Goal: Task Accomplishment & Management: Complete application form

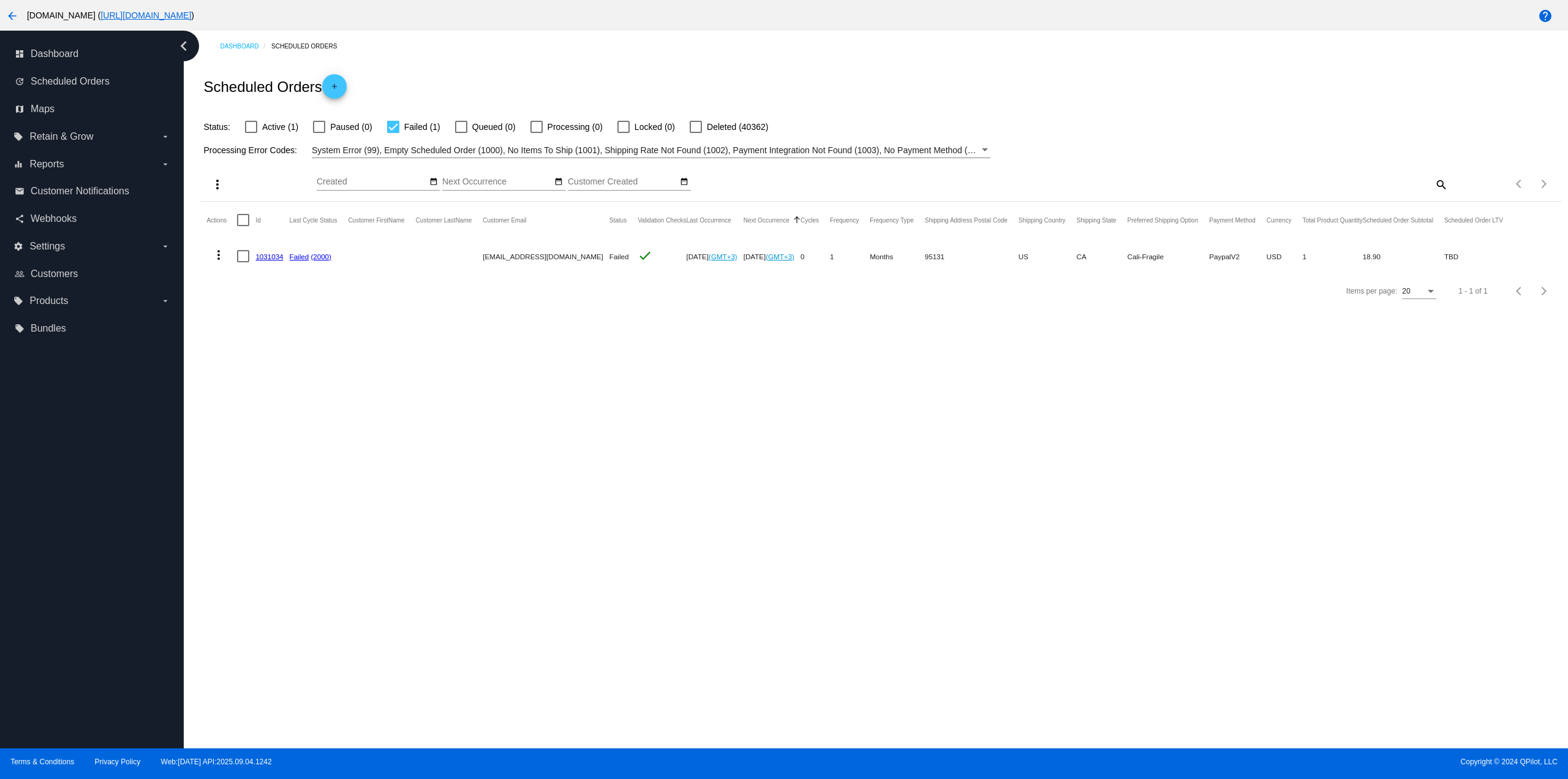
click at [270, 126] on span "Active (1)" at bounding box center [280, 127] width 36 height 15
click at [251, 133] on input "Active (1)" at bounding box center [250, 133] width 1 height 1
checkbox input "true"
click at [221, 256] on mat-icon "more_vert" at bounding box center [218, 255] width 15 height 15
click at [271, 424] on button "delete Delete" at bounding box center [268, 432] width 122 height 30
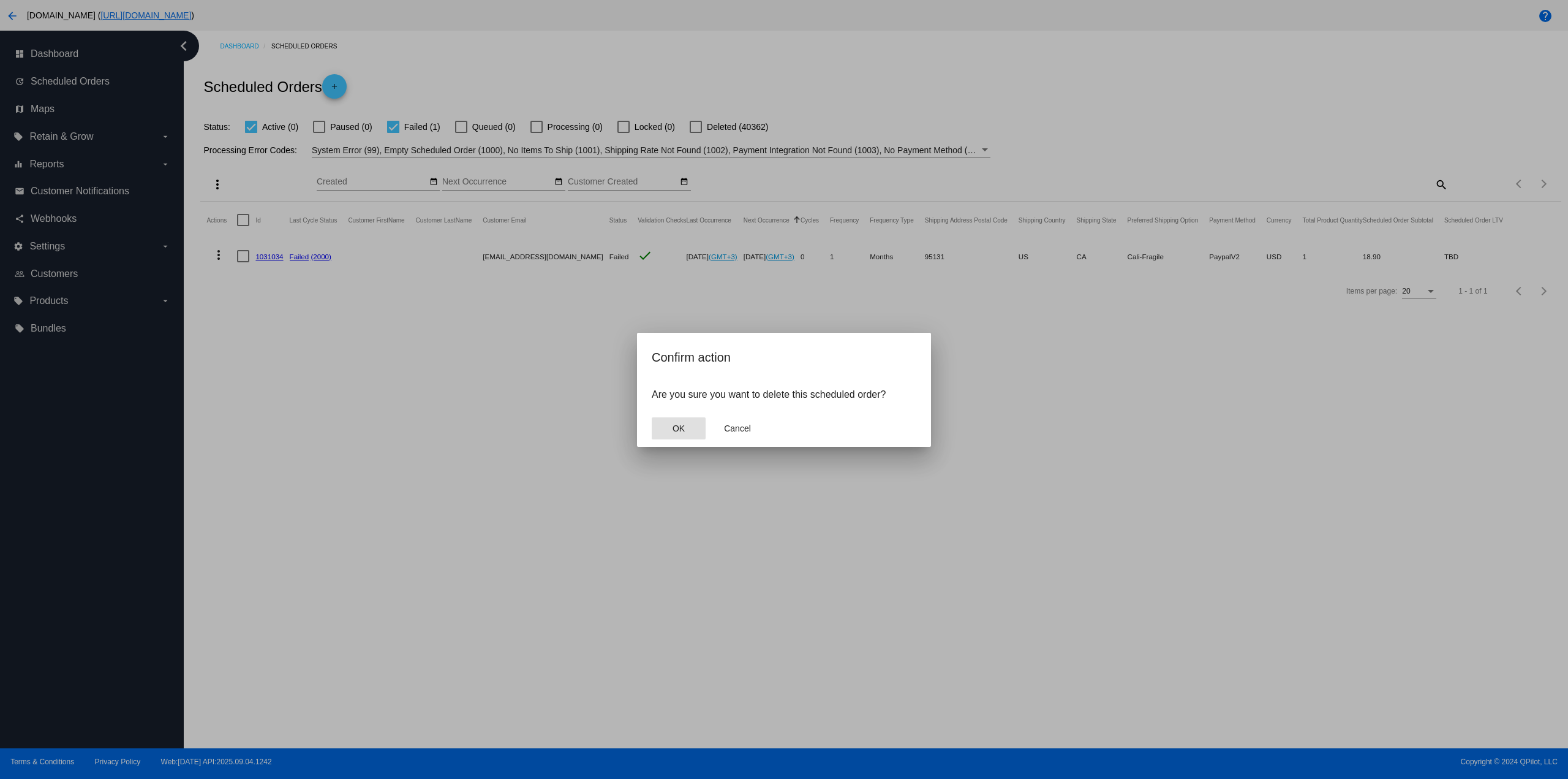
click at [696, 427] on button "OK" at bounding box center [678, 428] width 54 height 22
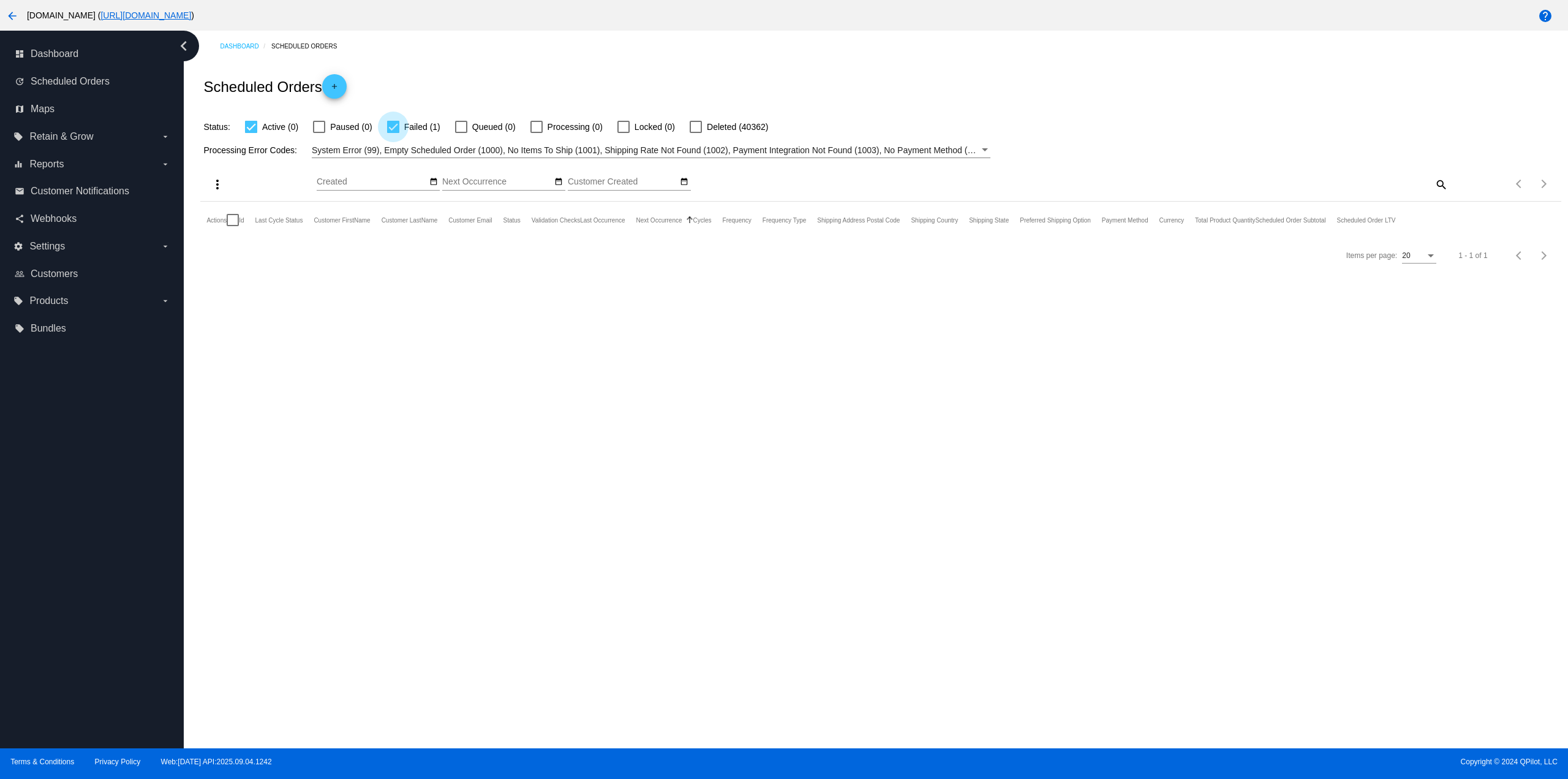
click at [392, 126] on div at bounding box center [393, 126] width 12 height 12
click at [392, 133] on input "Failed (1)" at bounding box center [392, 133] width 1 height 1
checkbox input "false"
click at [427, 91] on div "Scheduled Orders add" at bounding box center [881, 86] width 1361 height 49
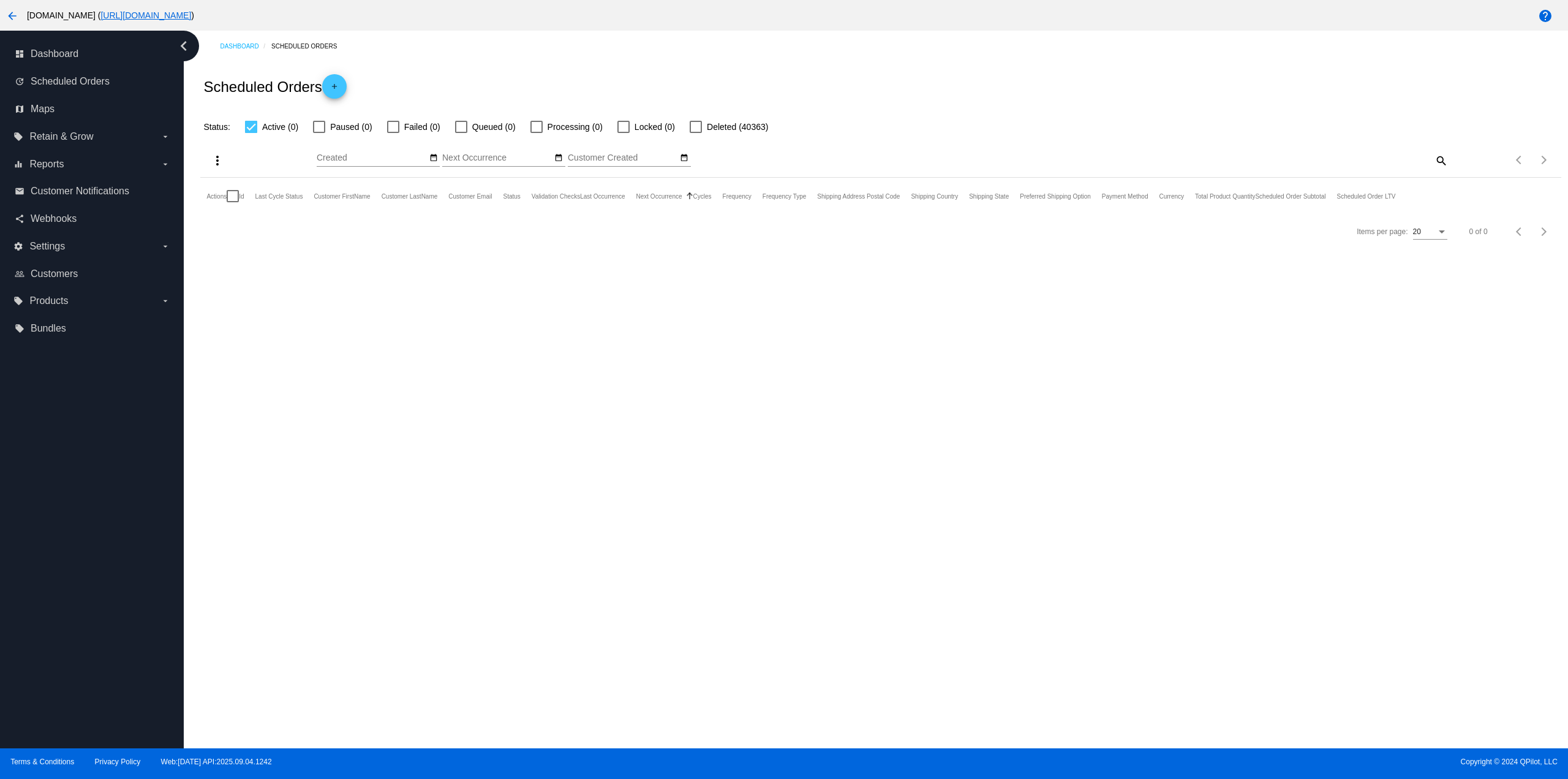
click at [340, 85] on mat-icon "add" at bounding box center [334, 89] width 15 height 15
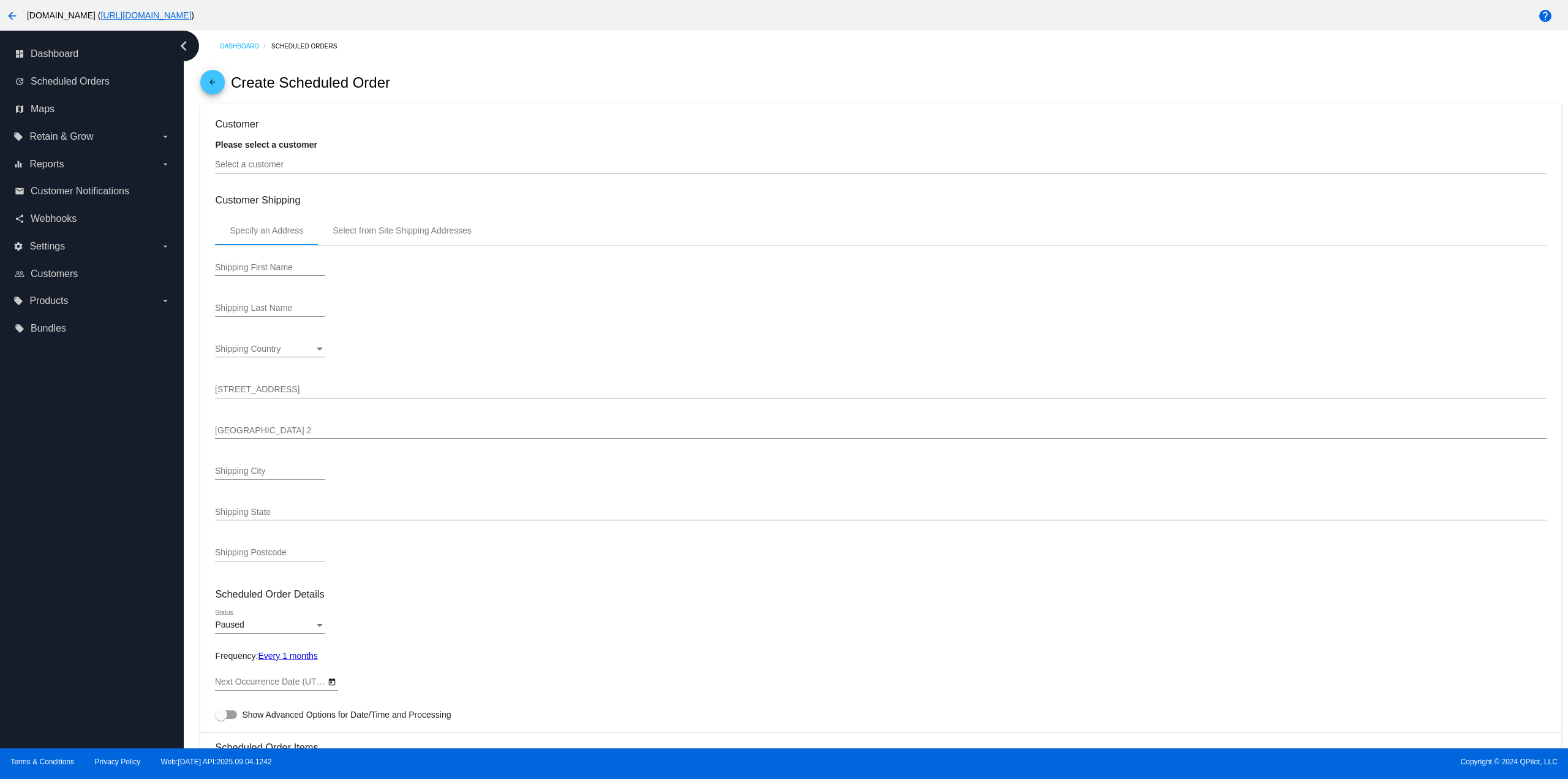
click at [306, 172] on div at bounding box center [880, 172] width 1331 height 1
type input "[DATE]"
click at [305, 163] on input "Select a customer" at bounding box center [880, 164] width 1331 height 10
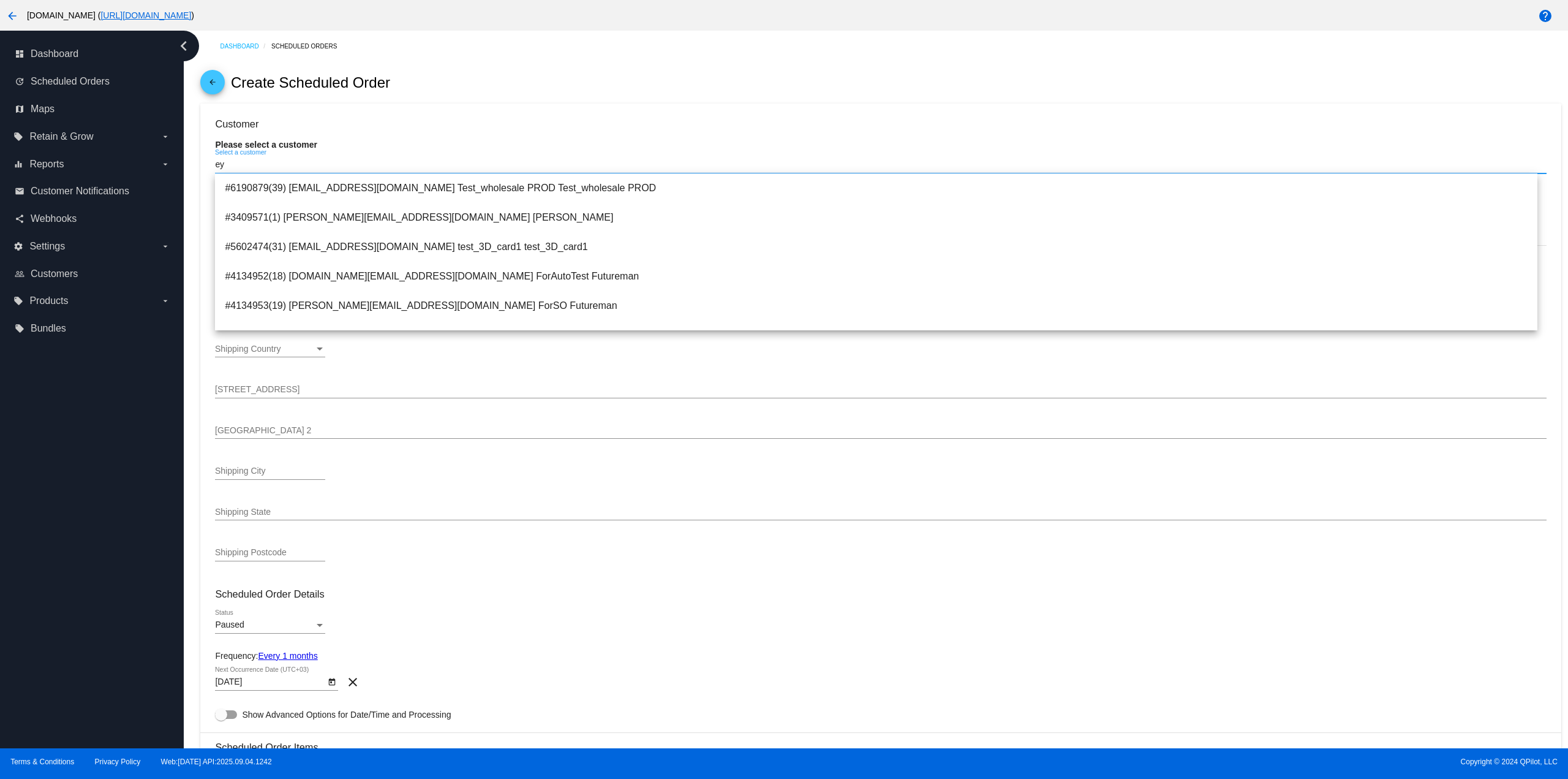
type input "е"
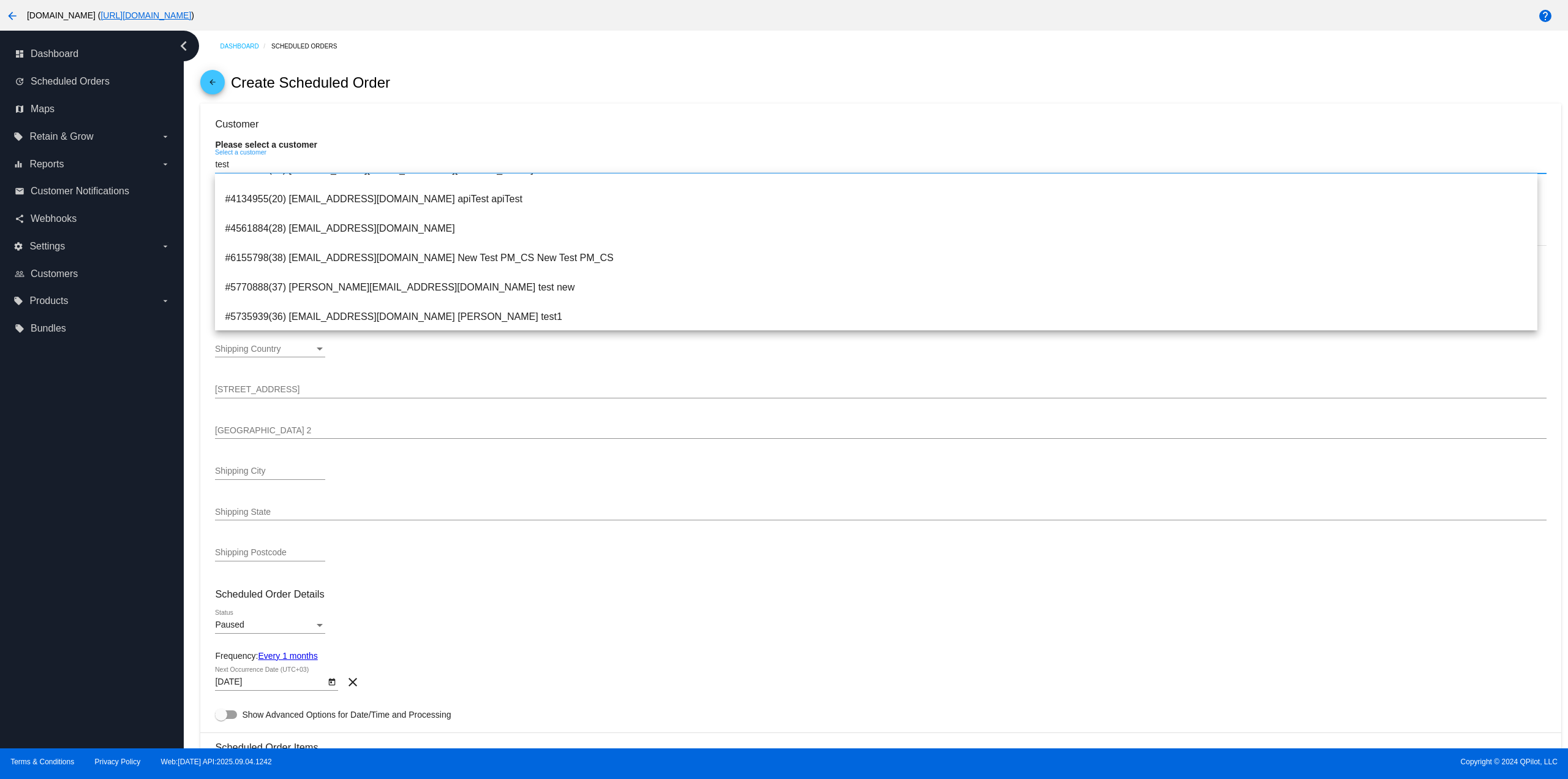
scroll to position [123, 0]
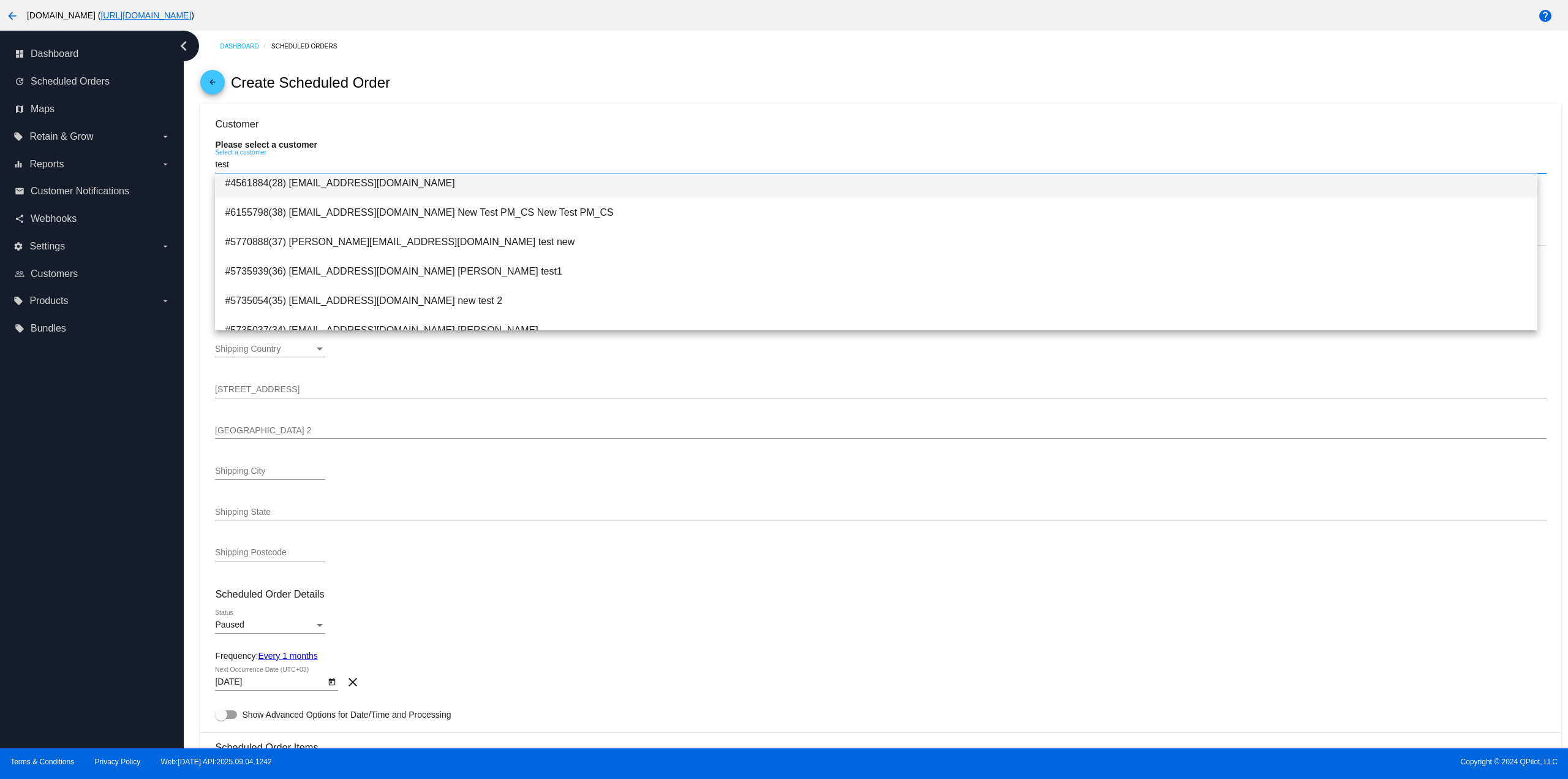
type input "test"
click at [379, 187] on span "#4561884(28) [EMAIL_ADDRESS][DOMAIN_NAME]" at bounding box center [876, 184] width 1302 height 30
type input "Customer Notifications Prod"
type input "Main Customer Notifications Address 1"
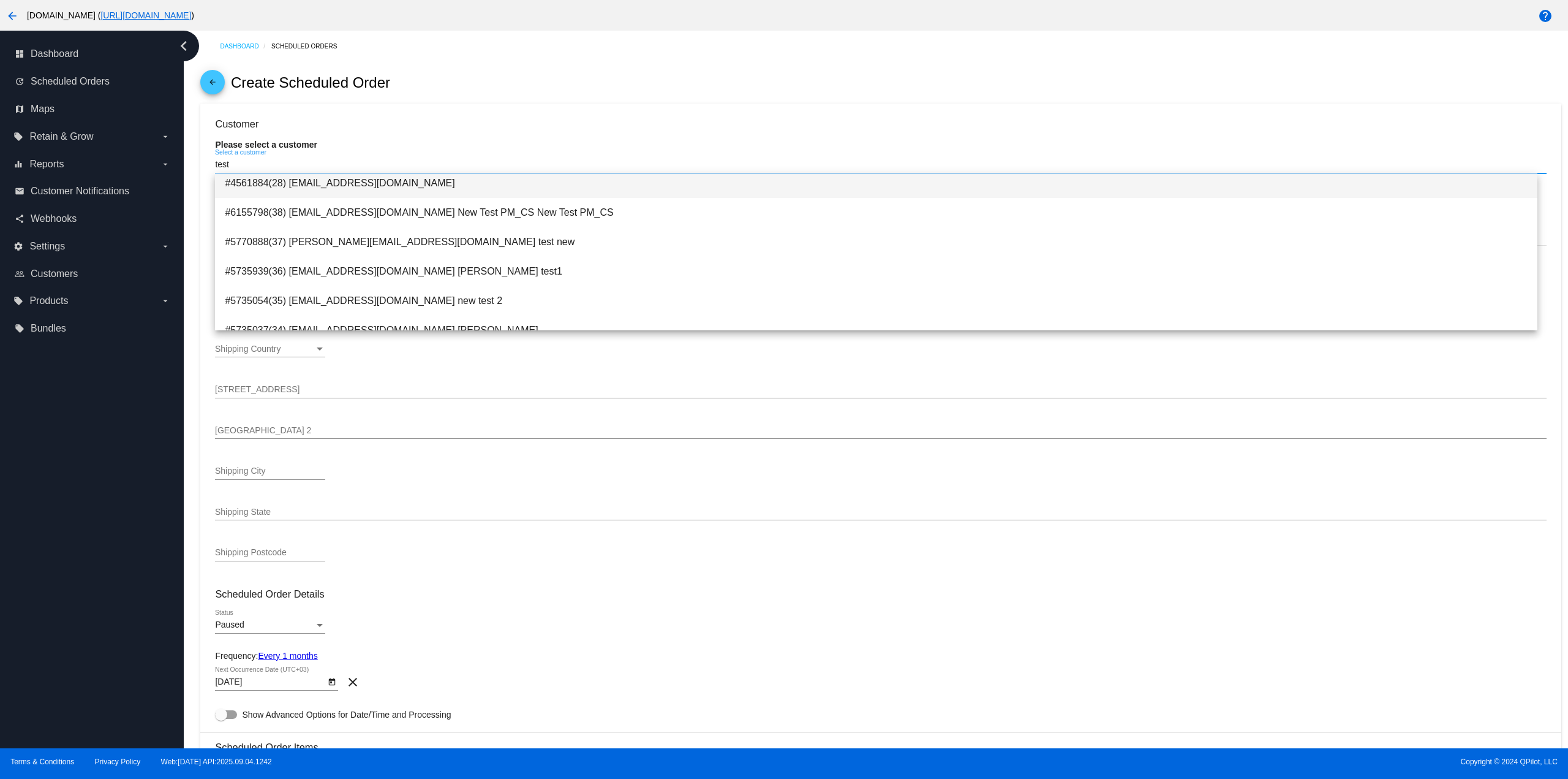
type input "Main Customer Notifications Address 2"
type input "[GEOGRAPHIC_DATA][PERSON_NAME]"
type input "95131"
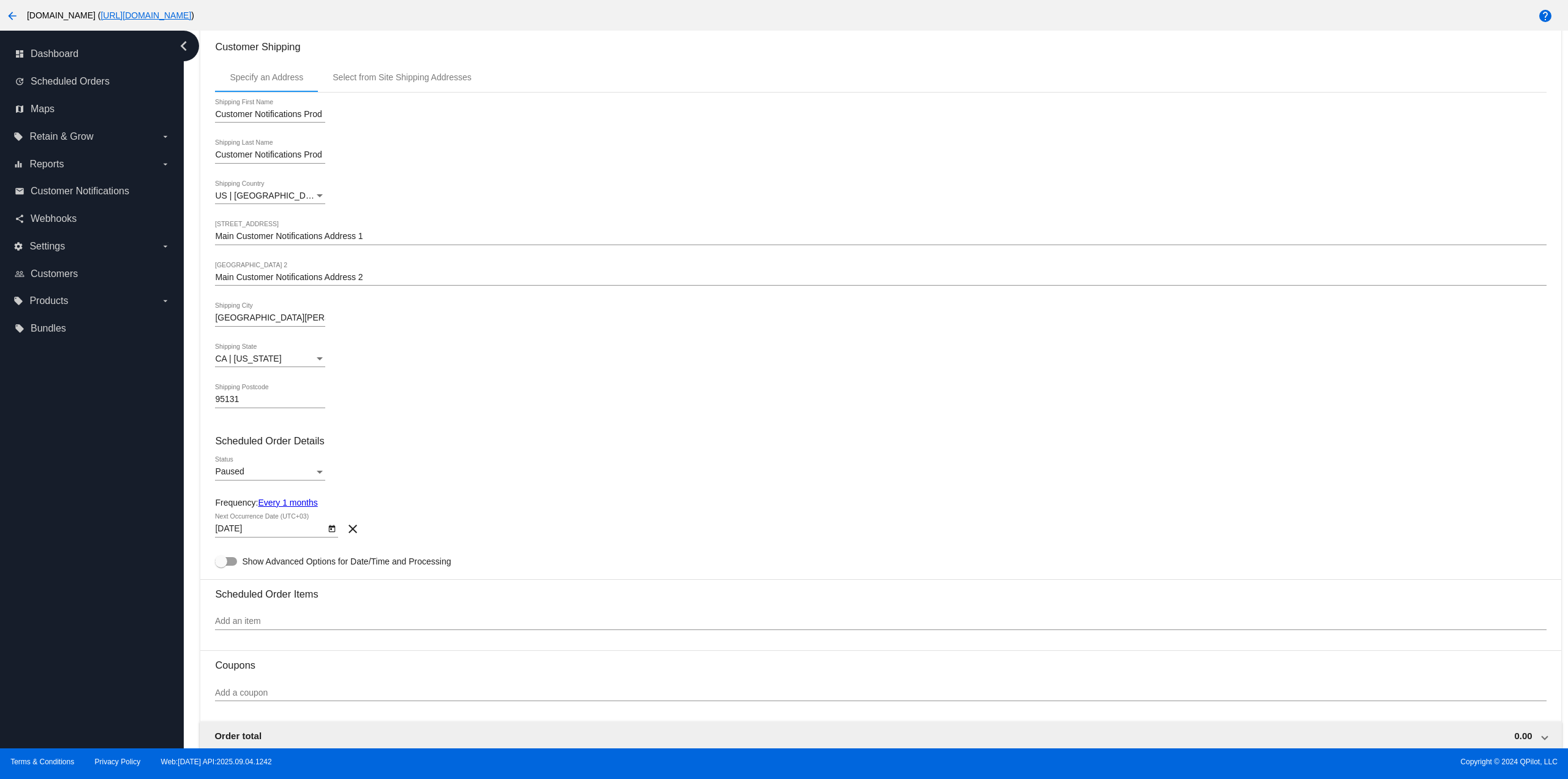
scroll to position [184, 0]
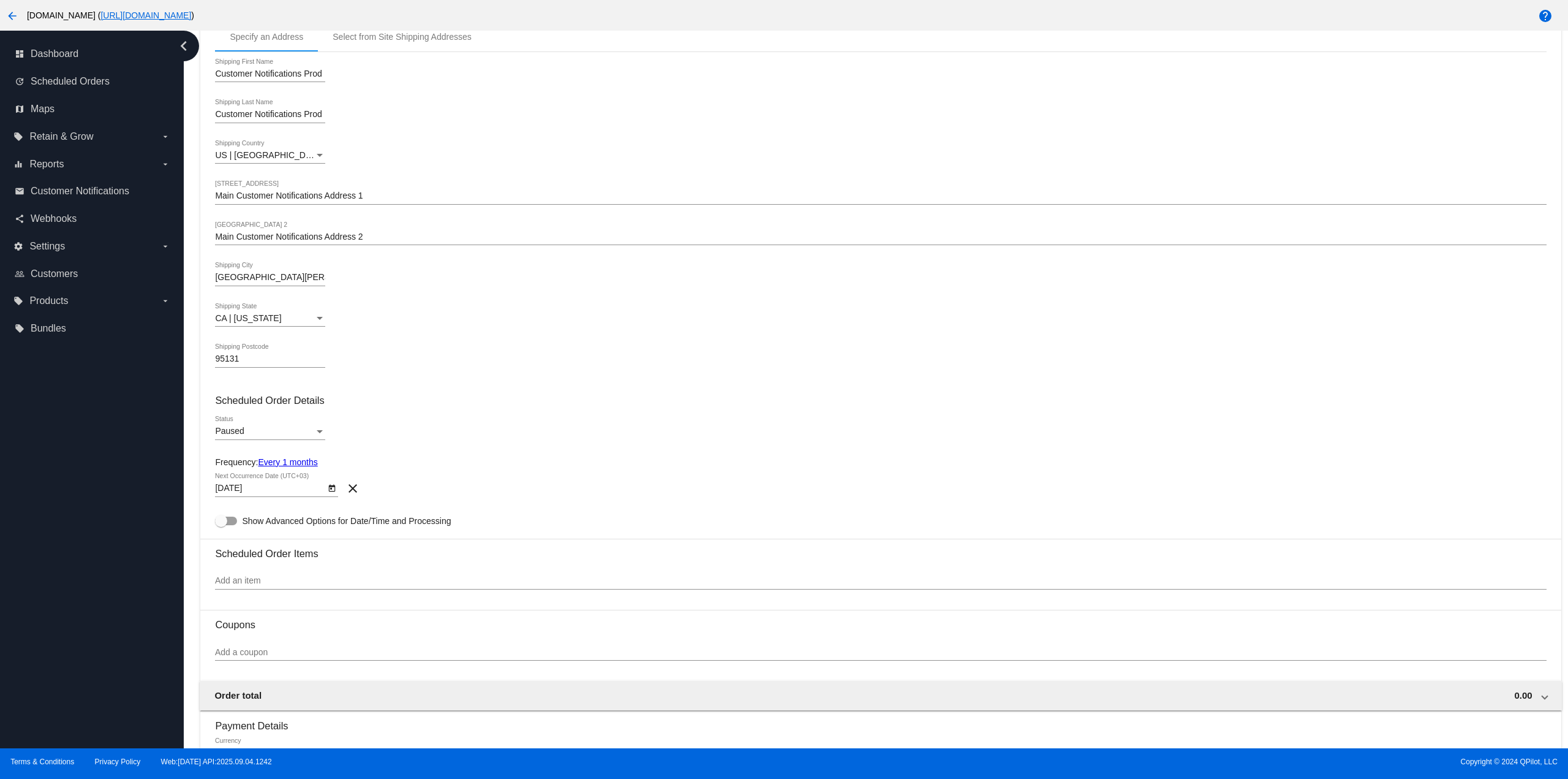
click at [281, 422] on div "Paused Status" at bounding box center [270, 428] width 110 height 24
click at [279, 403] on span "Active" at bounding box center [270, 405] width 110 height 26
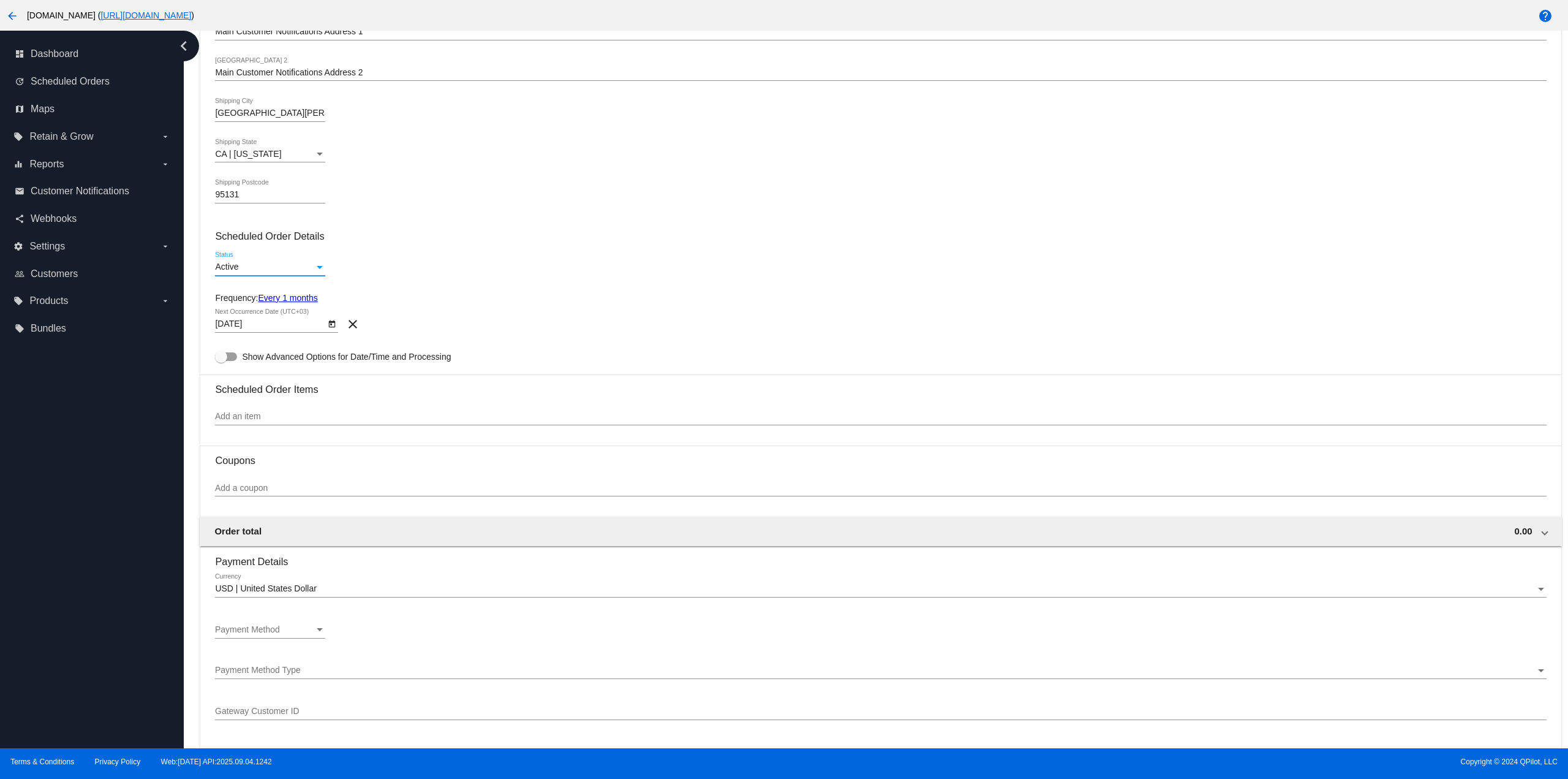
scroll to position [368, 0]
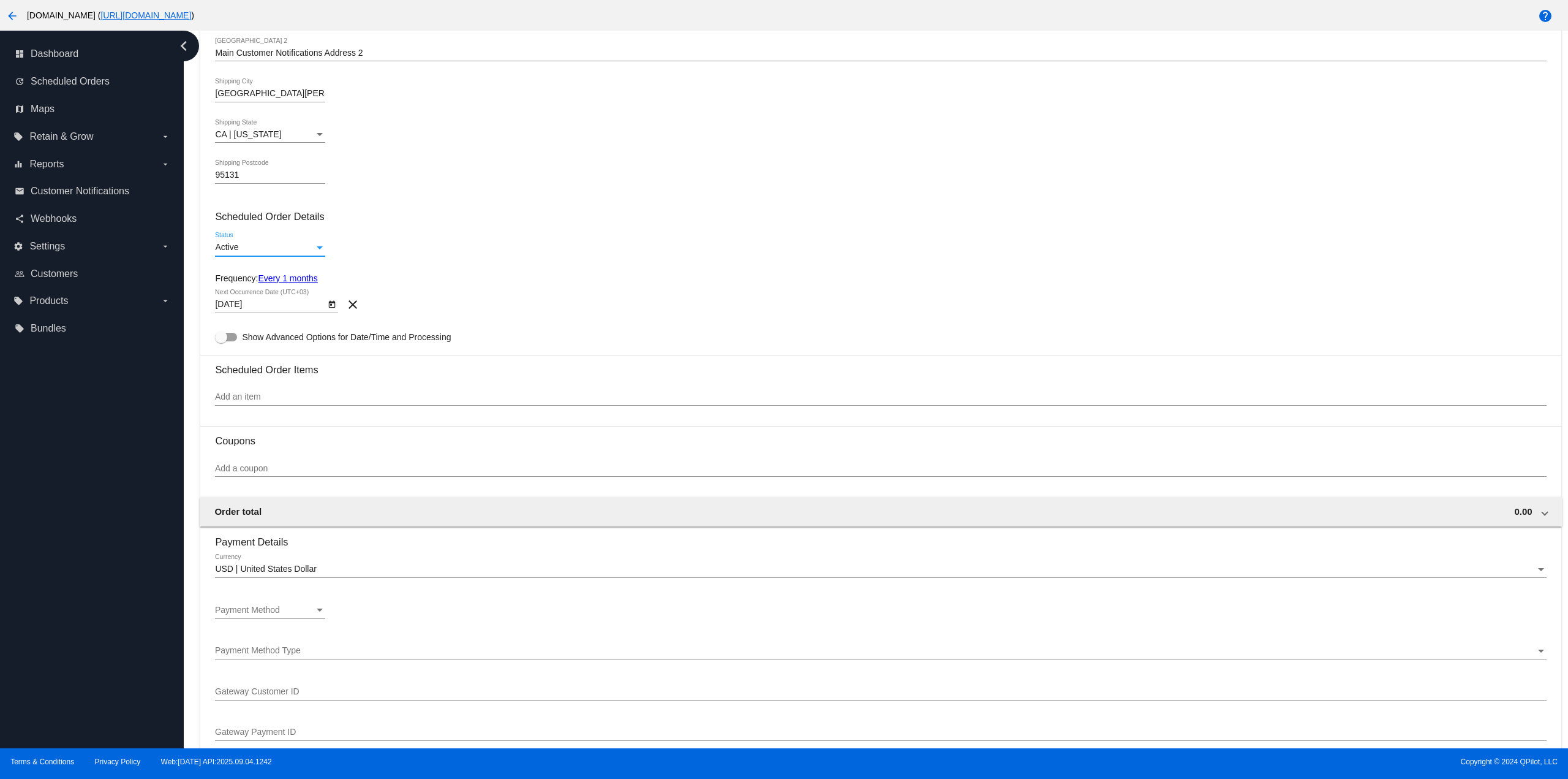
click at [277, 404] on div "Add an item" at bounding box center [880, 399] width 1331 height 35
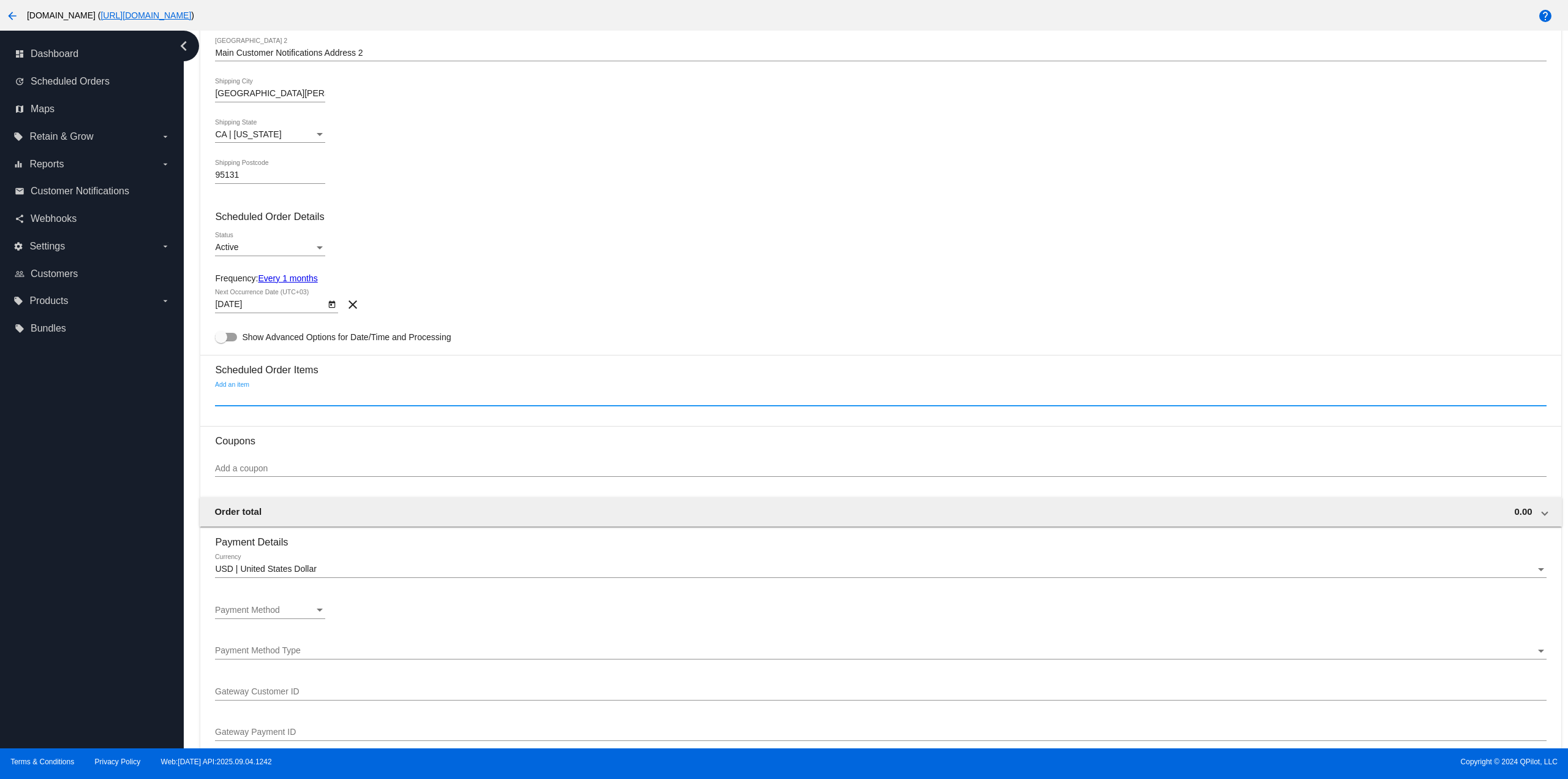
click at [276, 395] on input "Add an item" at bounding box center [880, 397] width 1331 height 10
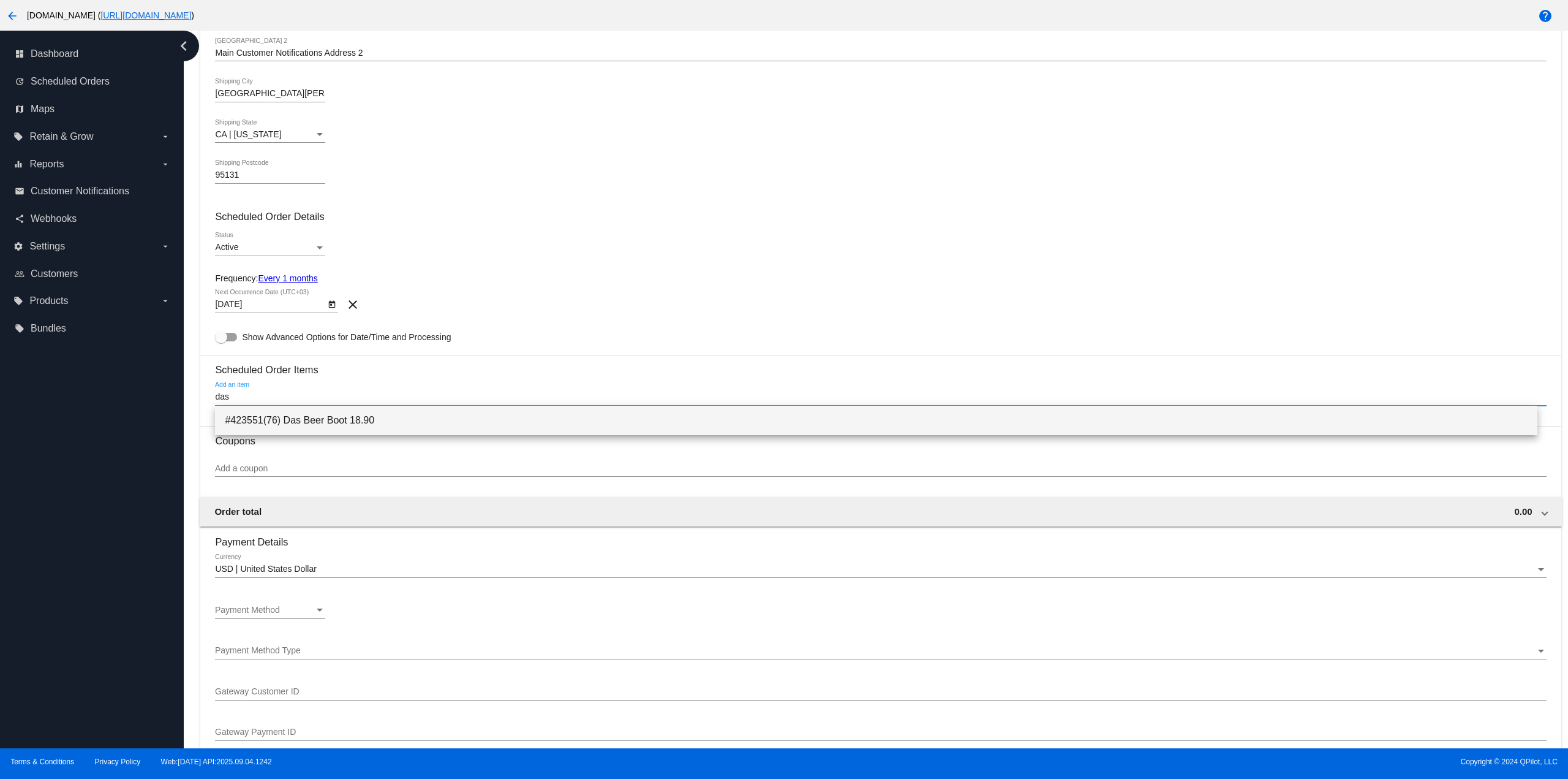
type input "das"
click at [274, 418] on span "#423551(76) Das Beer Boot 18.90" at bounding box center [876, 421] width 1302 height 30
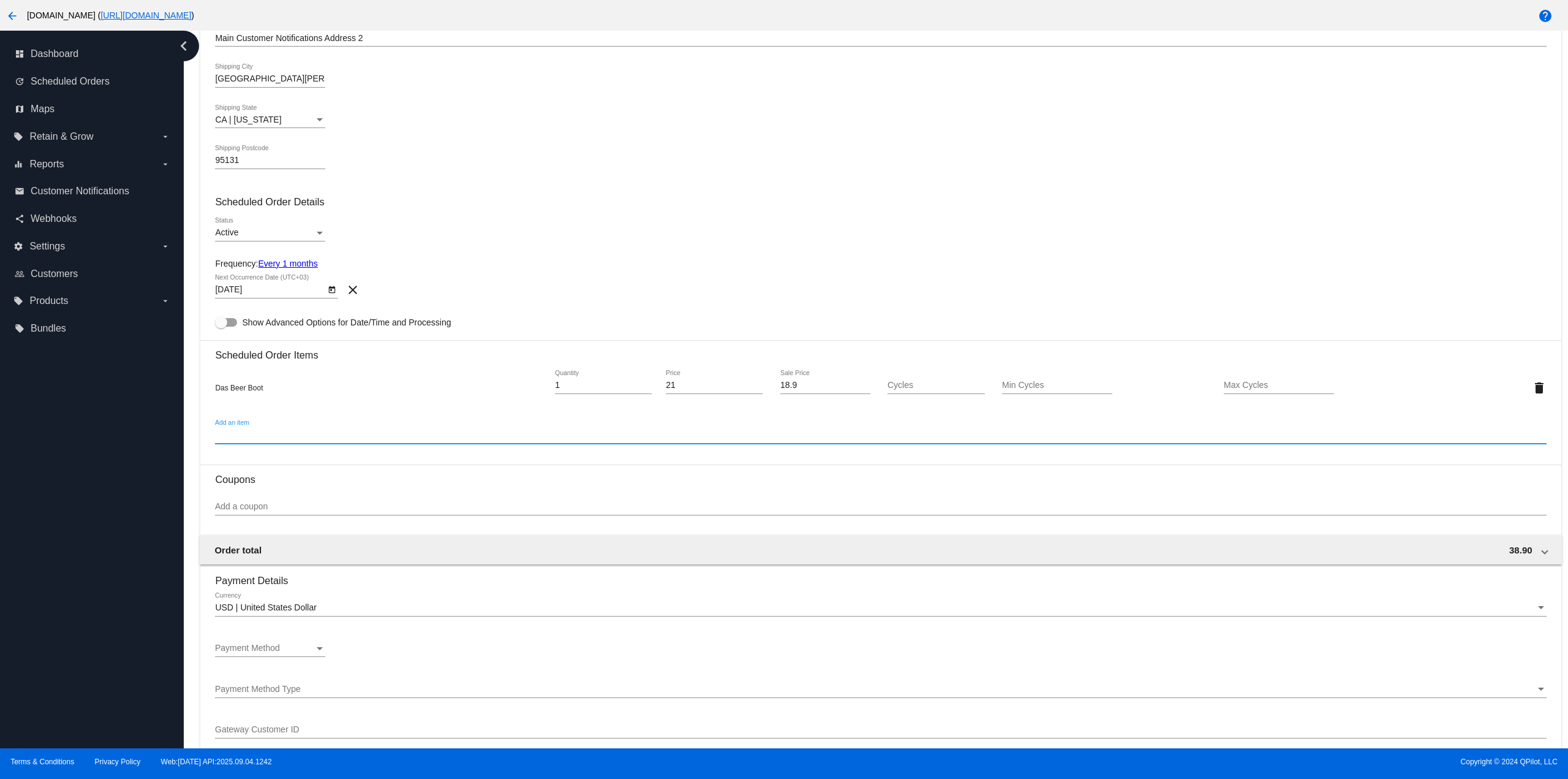
scroll to position [429, 0]
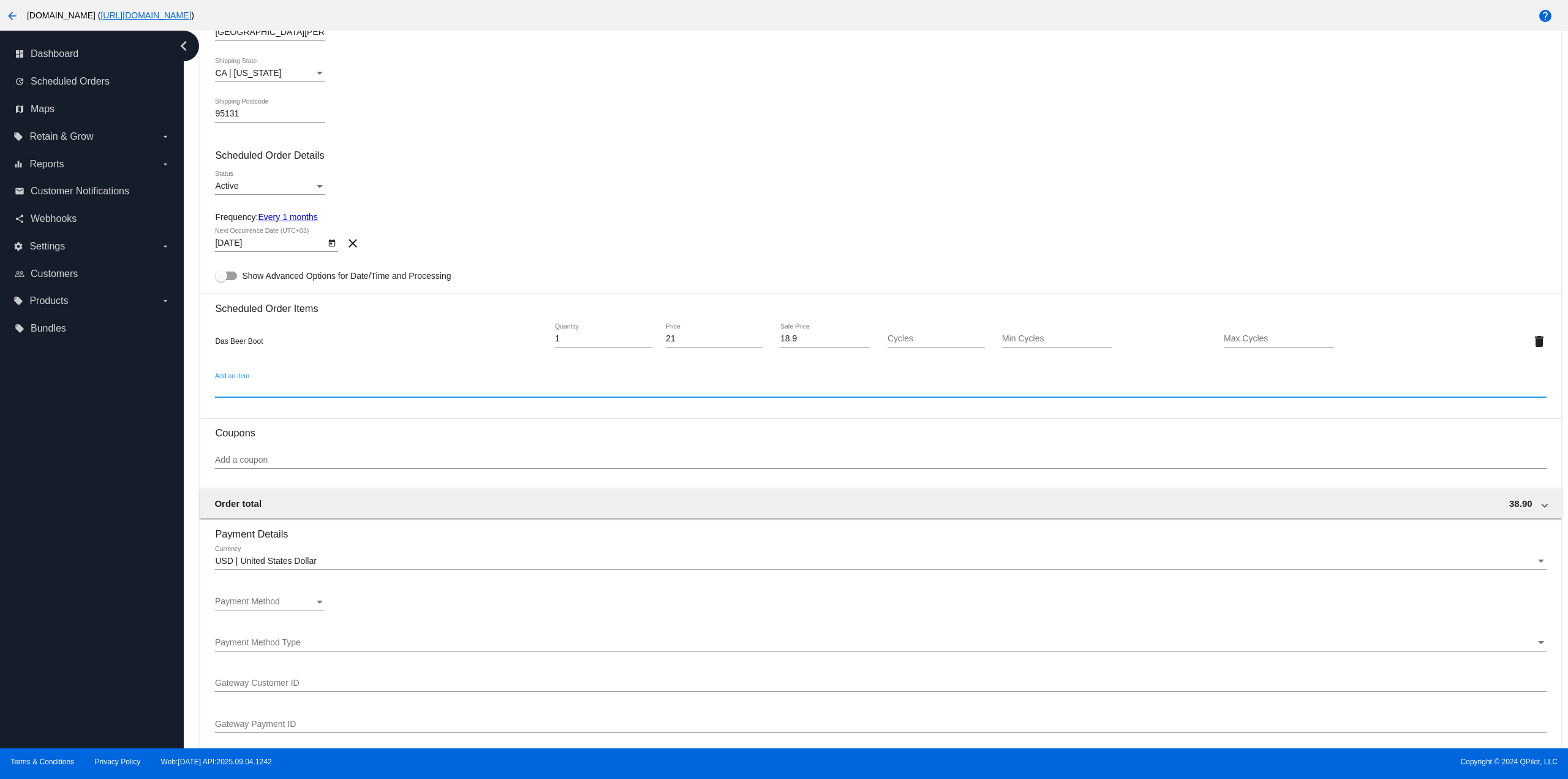
click at [291, 653] on div "Payment Method Type Payment Method Type" at bounding box center [880, 644] width 1331 height 35
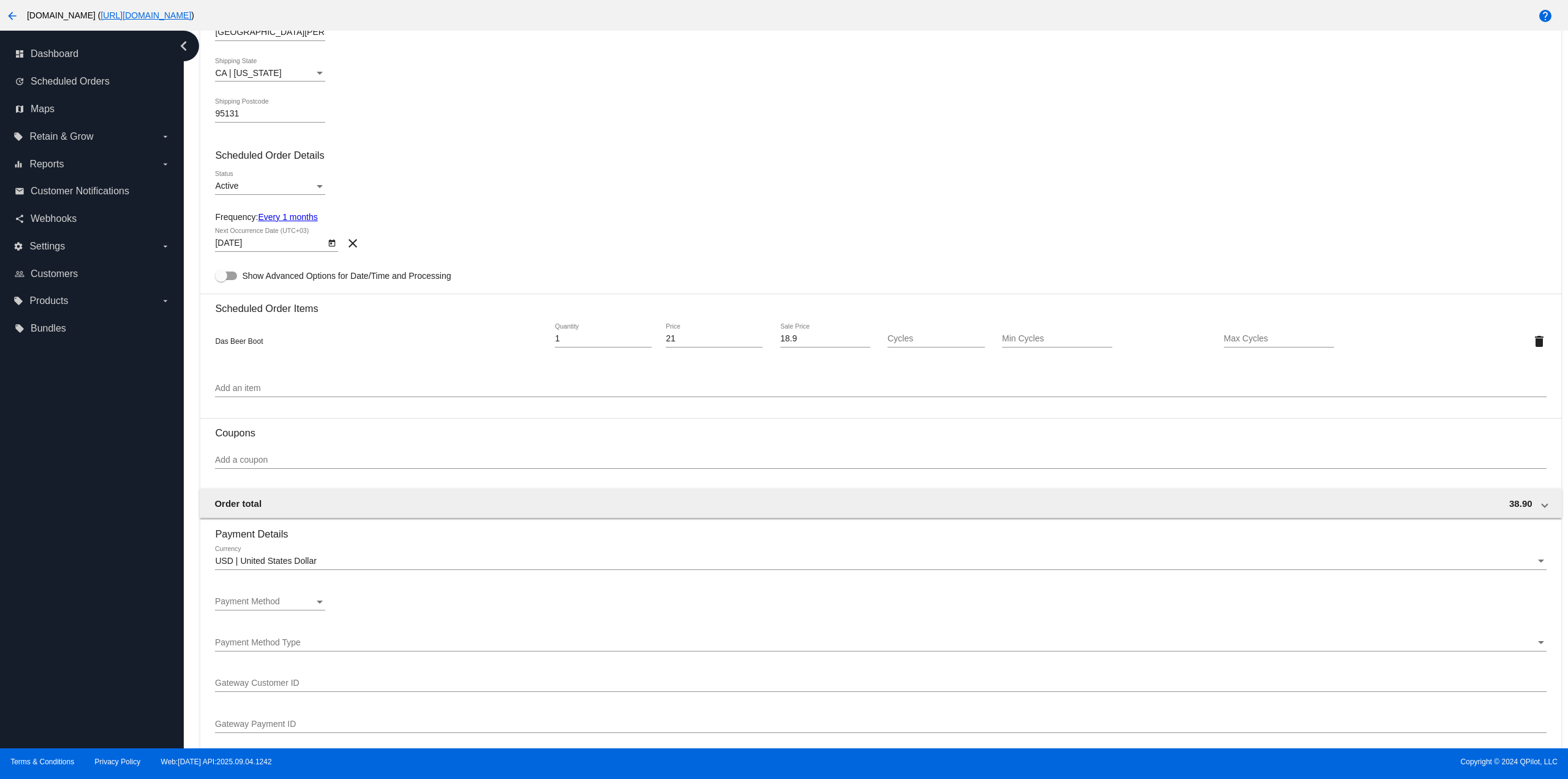
click at [291, 590] on div "Payment Method Payment Method" at bounding box center [270, 598] width 110 height 24
click at [308, 627] on span "Description (Visa ending in 3155 (expires [CREDIT_CARD_DATA])) GatewayCustomerI…" at bounding box center [300, 627] width 172 height 26
click at [68, 566] on div "dashboard Dashboard update Scheduled Orders map Maps local_offer Retain & Grow …" at bounding box center [91, 389] width 184 height 717
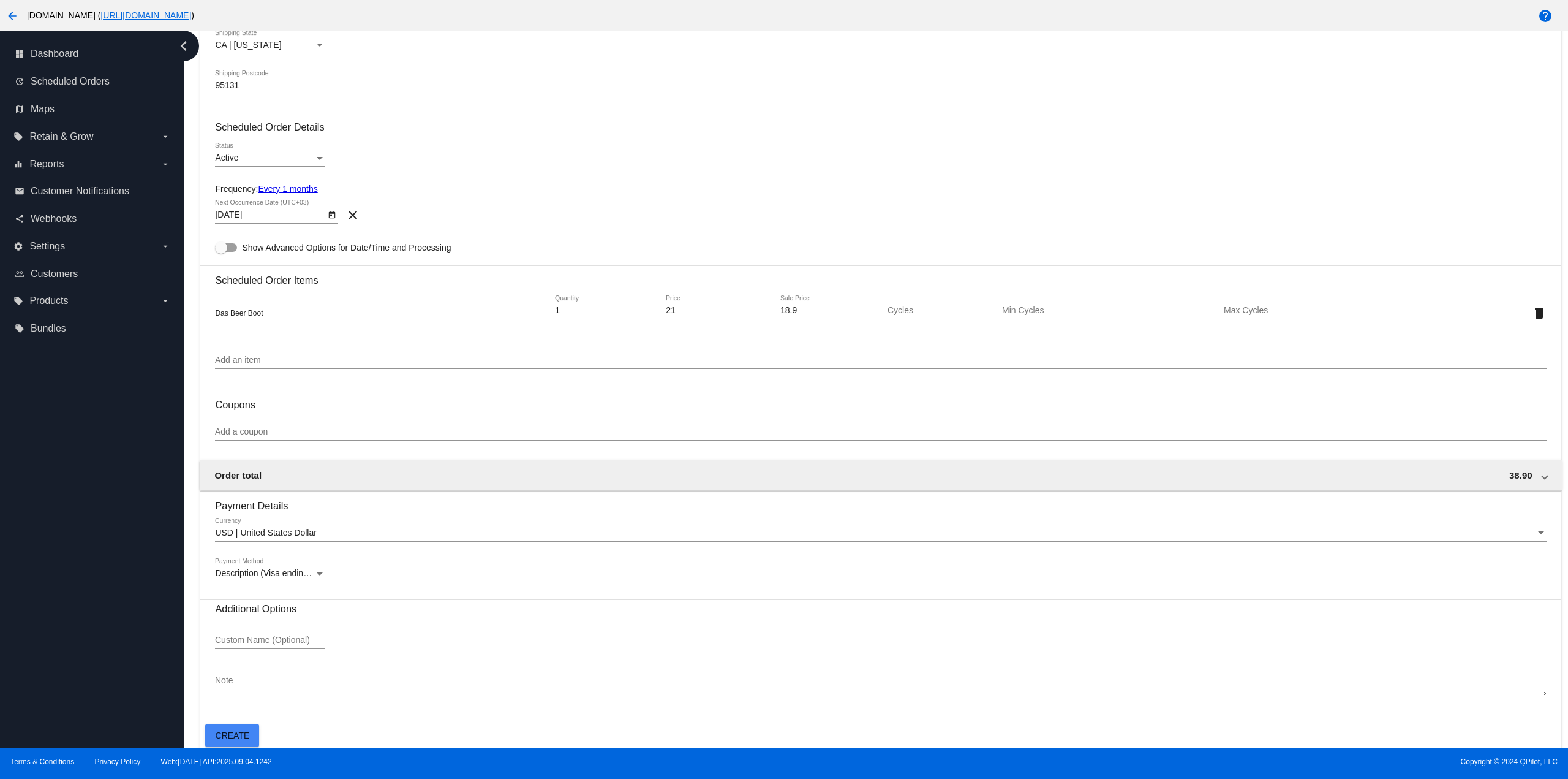
scroll to position [460, 0]
click at [236, 735] on span "Create" at bounding box center [233, 731] width 34 height 10
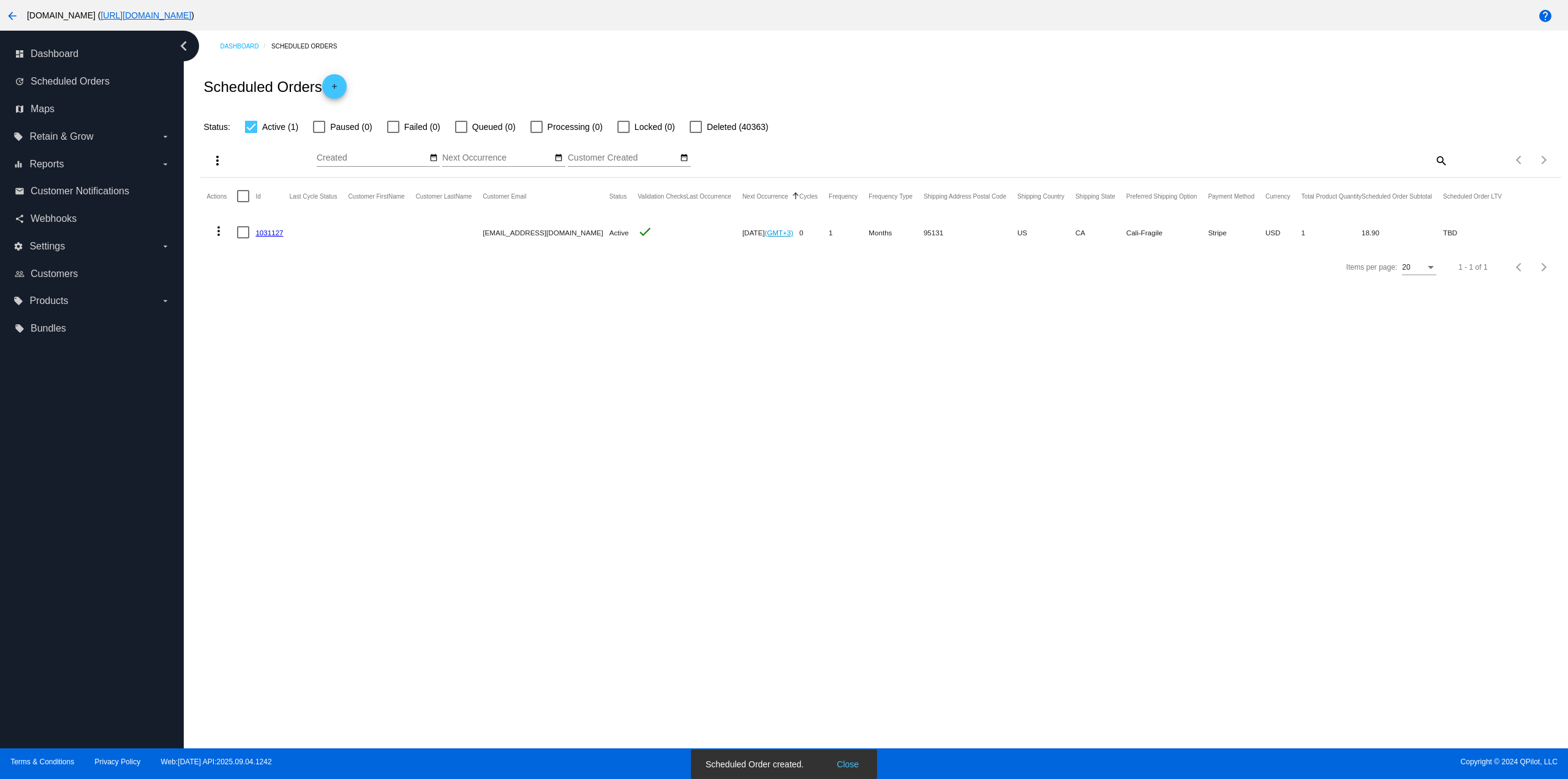
click at [223, 233] on mat-icon "more_vert" at bounding box center [218, 231] width 15 height 15
click at [267, 322] on span "Process Now" at bounding box center [268, 319] width 51 height 10
click at [274, 230] on link "1031127" at bounding box center [269, 232] width 27 height 8
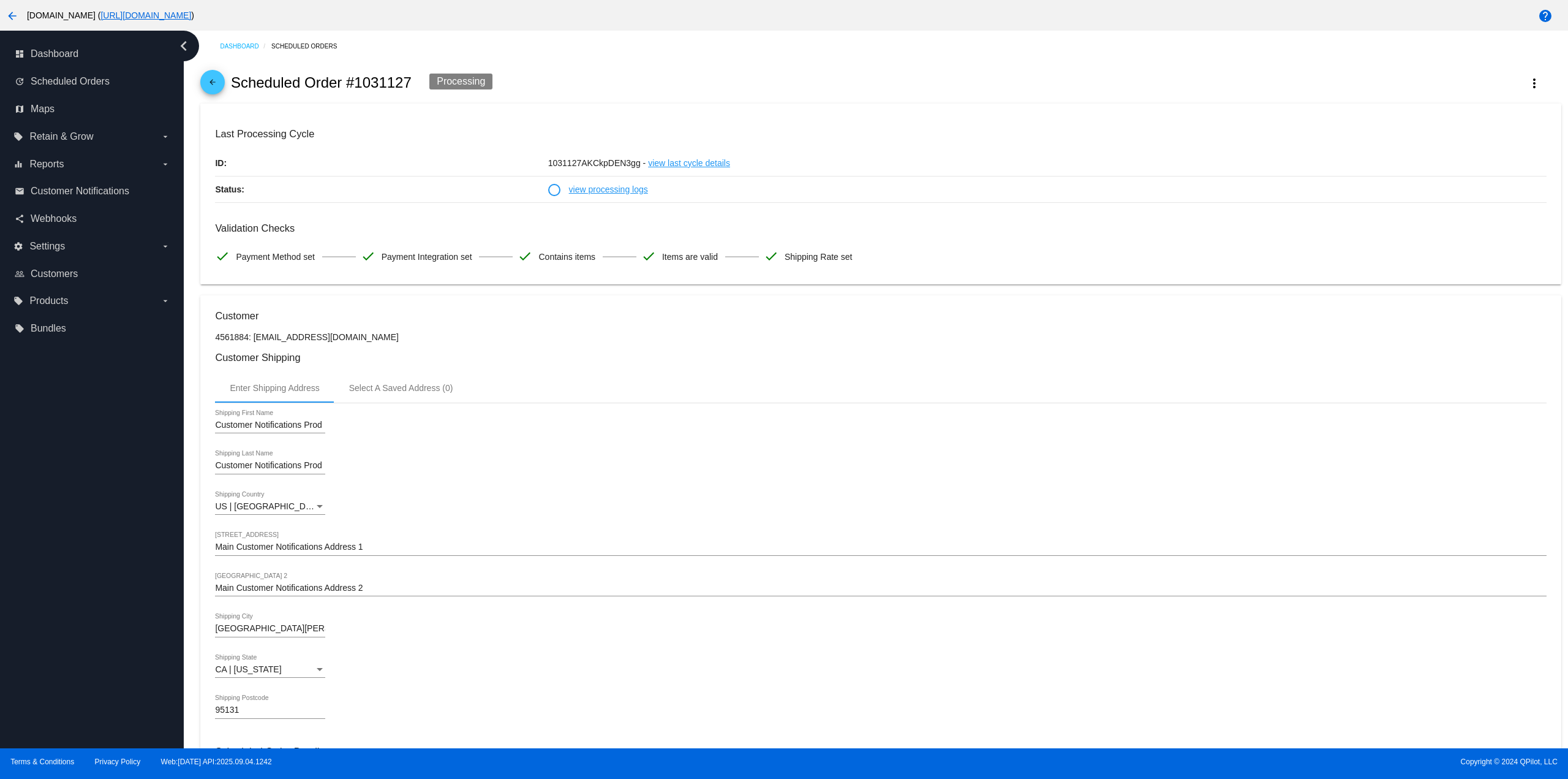
drag, startPoint x: 410, startPoint y: 79, endPoint x: 230, endPoint y: 76, distance: 180.0
click at [230, 76] on div "arrow_back Scheduled Order #1031127 Processing more_vert" at bounding box center [881, 83] width 1361 height 42
copy h2 "Scheduled Order #1031127"
